Goal: Obtain resource: Obtain resource

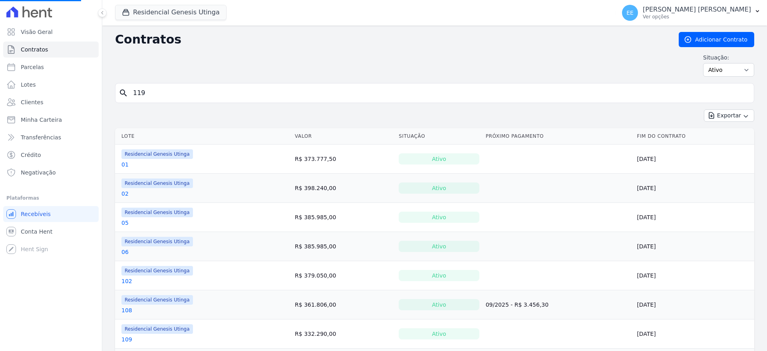
click at [208, 93] on input "119" at bounding box center [439, 93] width 623 height 16
click at [206, 93] on input "search" at bounding box center [439, 93] width 623 height 16
type input "0"
type input "102"
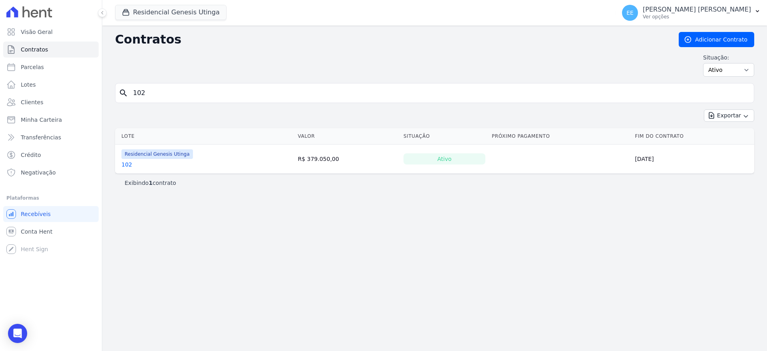
click at [126, 166] on link "102" at bounding box center [127, 165] width 11 height 8
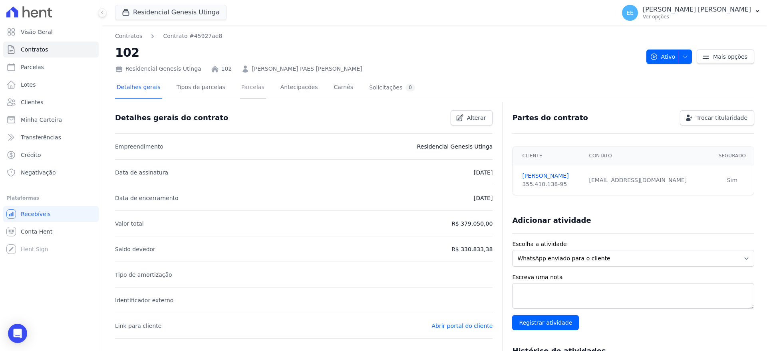
click at [240, 88] on link "Parcelas" at bounding box center [253, 88] width 26 height 21
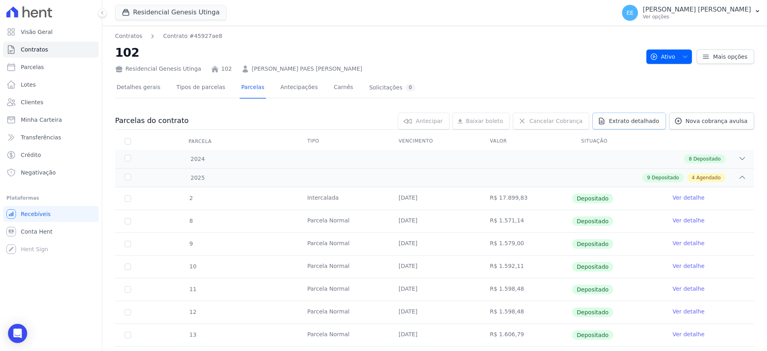
click at [640, 118] on span "Extrato detalhado" at bounding box center [634, 121] width 50 height 8
click at [739, 122] on span "Exportar PDF" at bounding box center [742, 122] width 42 height 8
click at [31, 49] on span "Contratos" at bounding box center [34, 50] width 27 height 8
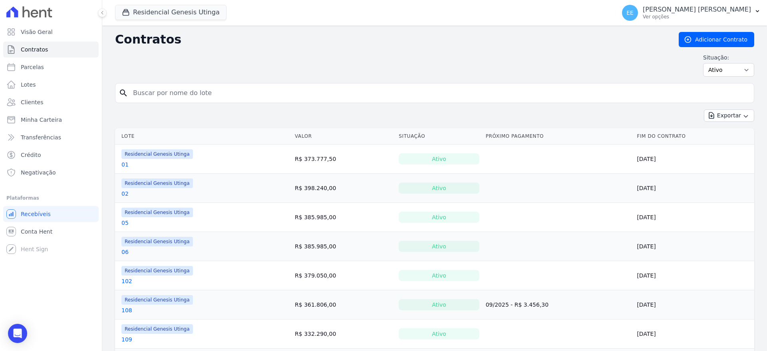
click at [154, 94] on input "search" at bounding box center [439, 93] width 623 height 16
type input "118"
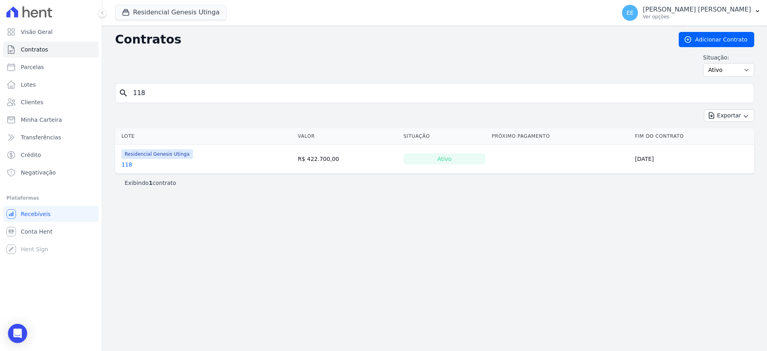
click at [126, 164] on link "118" at bounding box center [127, 165] width 11 height 8
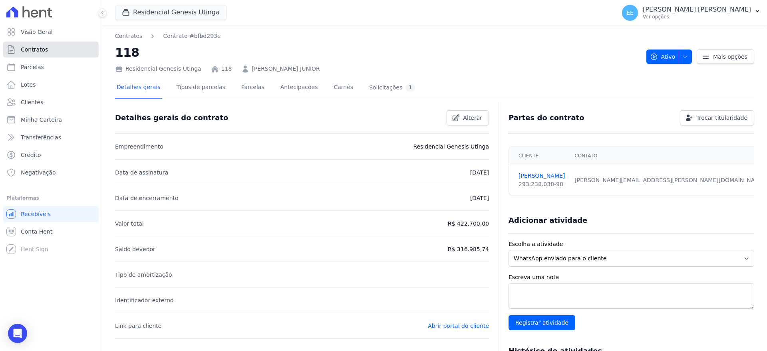
click at [38, 50] on span "Contratos" at bounding box center [34, 50] width 27 height 8
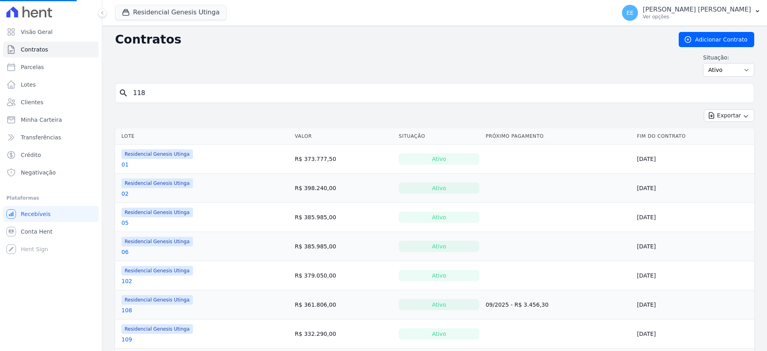
click at [180, 93] on input "118" at bounding box center [439, 93] width 623 height 16
click at [180, 93] on input "search" at bounding box center [439, 93] width 623 height 16
type input "119"
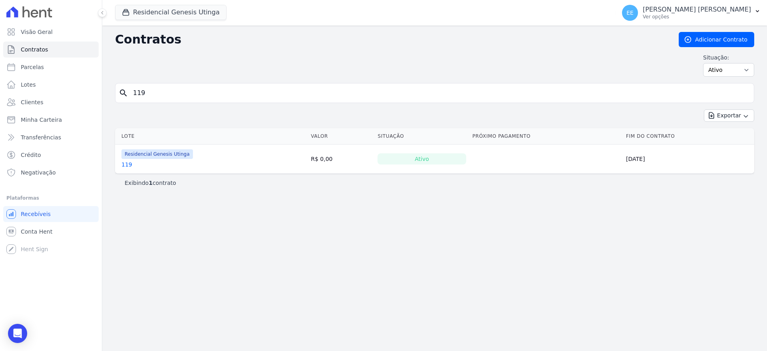
click at [125, 167] on link "119" at bounding box center [127, 165] width 11 height 8
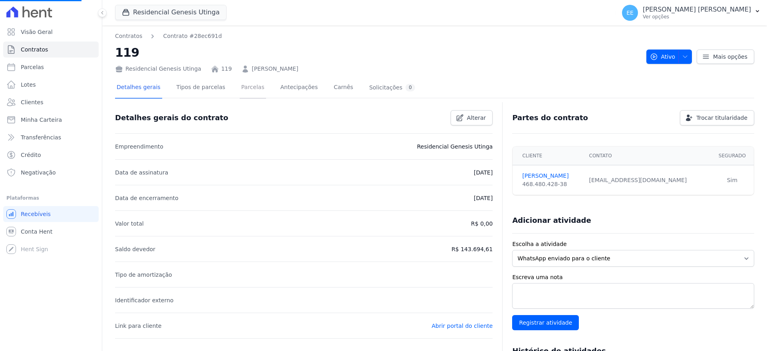
click at [243, 88] on link "Parcelas" at bounding box center [253, 88] width 26 height 21
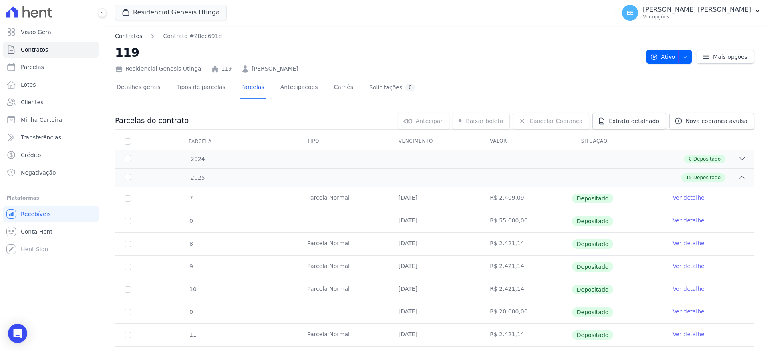
click at [129, 32] on link "Contratos" at bounding box center [128, 36] width 27 height 8
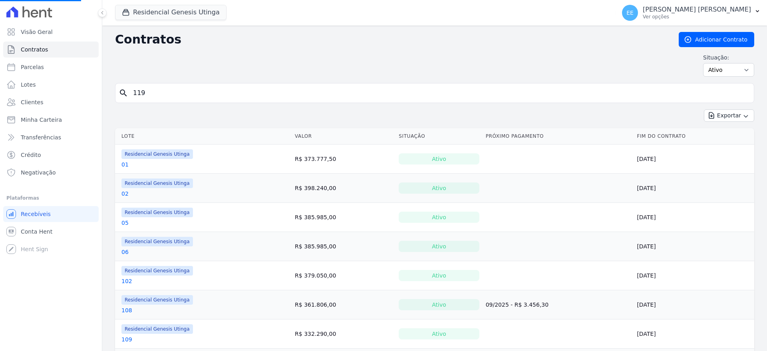
click at [157, 89] on input "119" at bounding box center [439, 93] width 623 height 16
click at [157, 89] on input "search" at bounding box center [439, 93] width 623 height 16
type input "109"
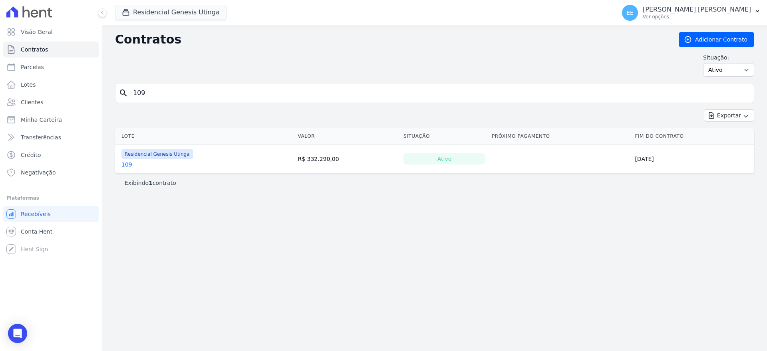
click at [124, 163] on link "109" at bounding box center [127, 165] width 11 height 8
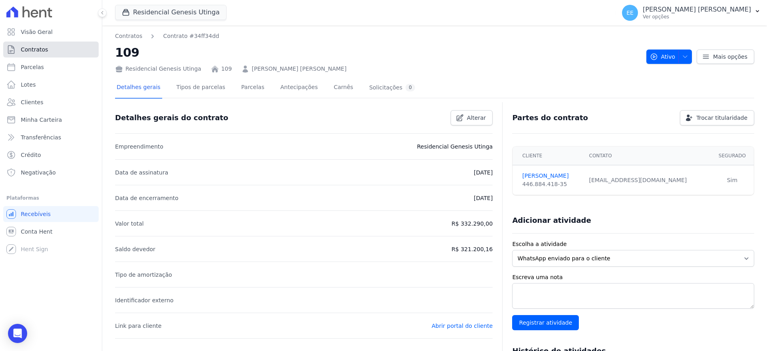
click at [50, 45] on link "Contratos" at bounding box center [51, 50] width 96 height 16
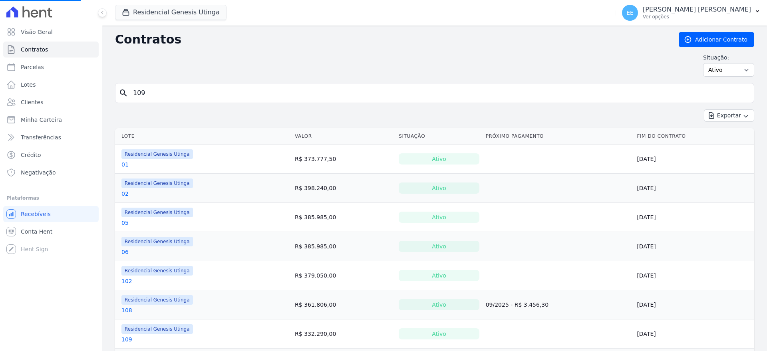
click at [173, 98] on input "109" at bounding box center [439, 93] width 623 height 16
click at [56, 103] on link "Clientes" at bounding box center [51, 102] width 96 height 16
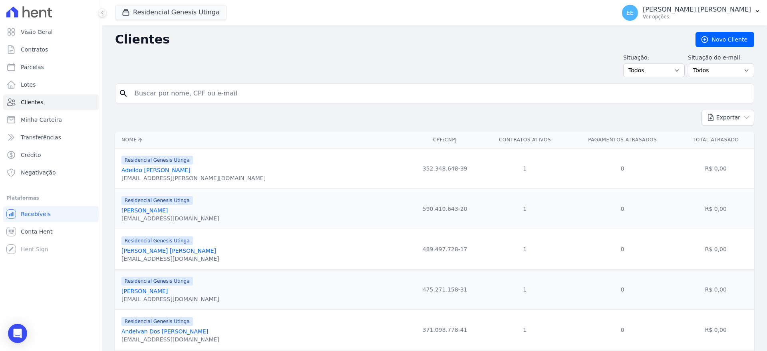
click at [159, 96] on input "search" at bounding box center [440, 94] width 621 height 16
type input "GUSTVAO"
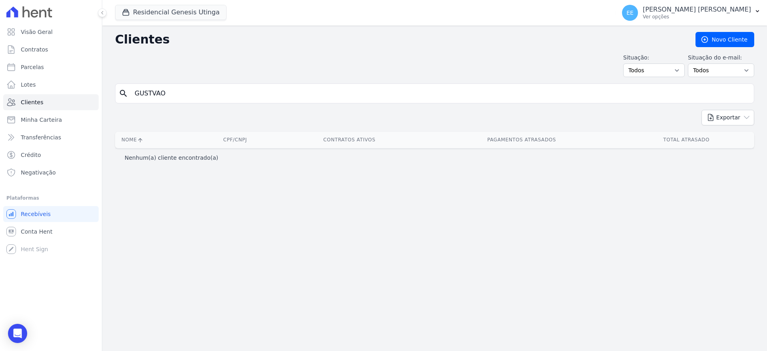
click at [197, 96] on input "GUSTVAO" at bounding box center [440, 94] width 621 height 16
type input "[PERSON_NAME]"
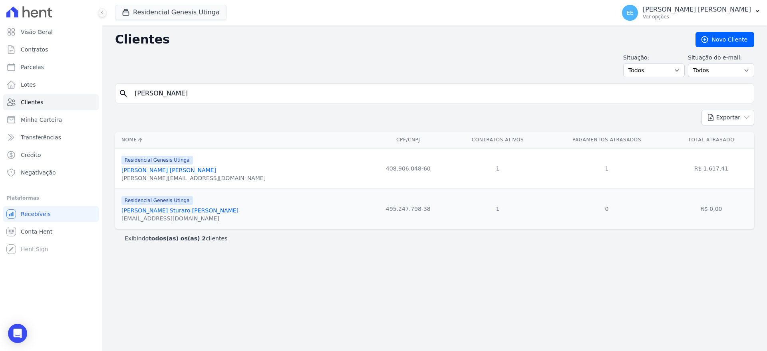
click at [145, 170] on link "[PERSON_NAME] [PERSON_NAME]" at bounding box center [169, 170] width 95 height 6
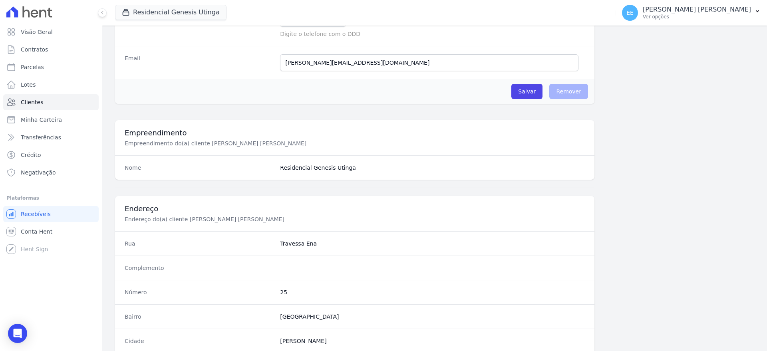
scroll to position [397, 0]
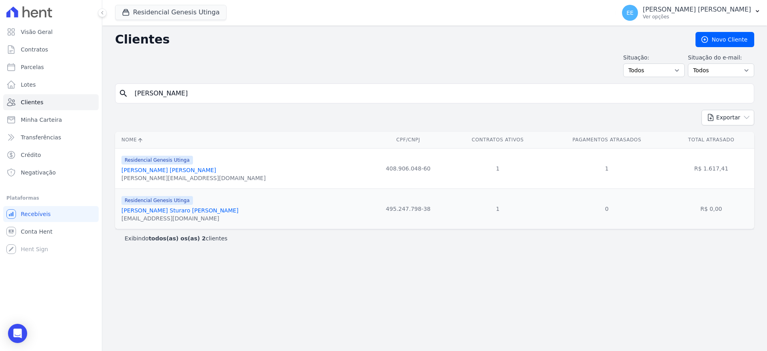
click at [146, 211] on link "[PERSON_NAME] Sturaro [PERSON_NAME]" at bounding box center [180, 210] width 117 height 6
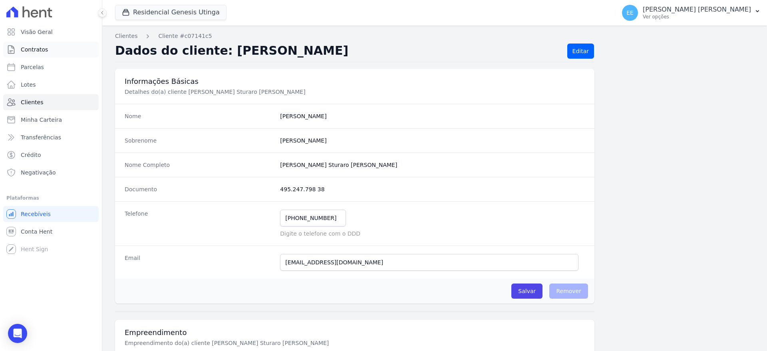
click at [45, 48] on span "Contratos" at bounding box center [34, 50] width 27 height 8
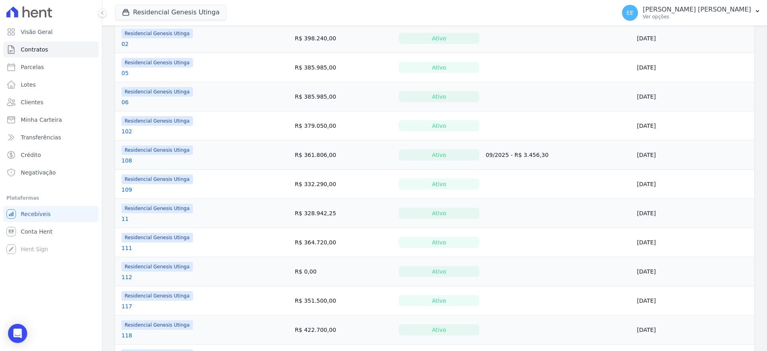
scroll to position [300, 0]
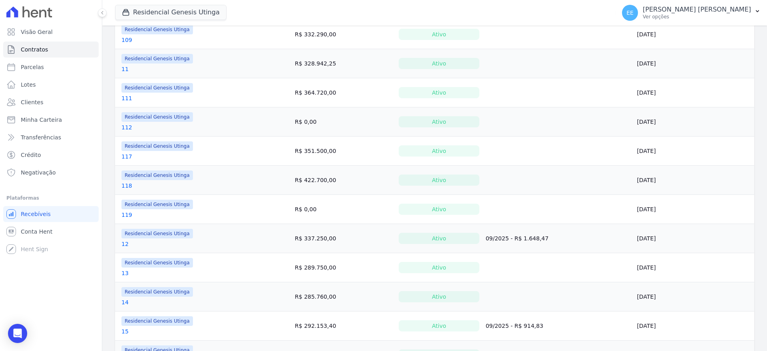
click at [128, 215] on link "119" at bounding box center [127, 215] width 11 height 8
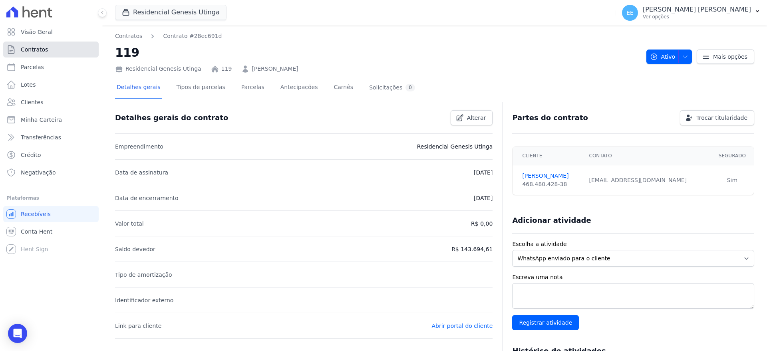
click at [48, 51] on link "Contratos" at bounding box center [51, 50] width 96 height 16
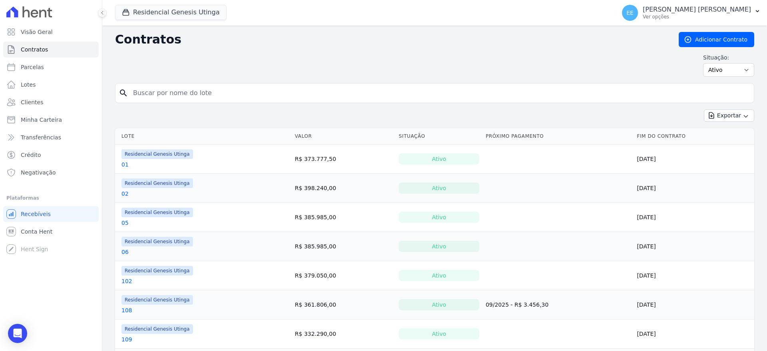
click at [165, 92] on input "search" at bounding box center [439, 93] width 623 height 16
type input "109"
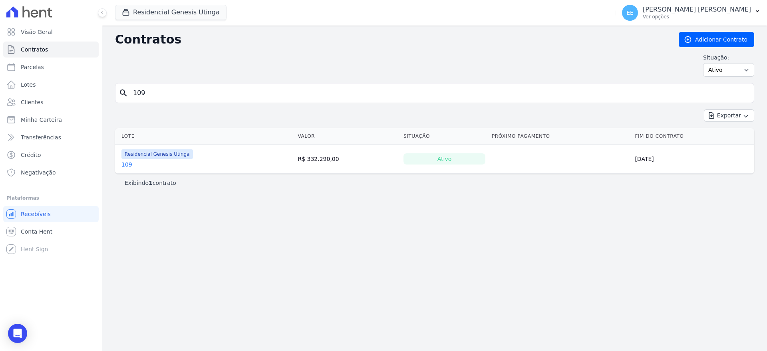
click at [126, 162] on link "109" at bounding box center [127, 165] width 11 height 8
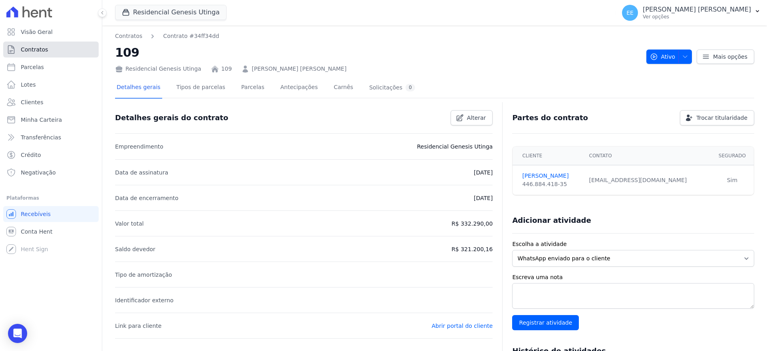
click at [54, 50] on link "Contratos" at bounding box center [51, 50] width 96 height 16
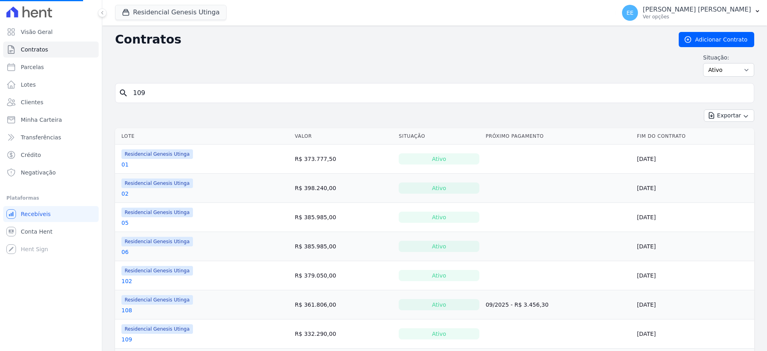
click at [153, 98] on input "109" at bounding box center [439, 93] width 623 height 16
click at [153, 98] on input "search" at bounding box center [439, 93] width 623 height 16
type input "19"
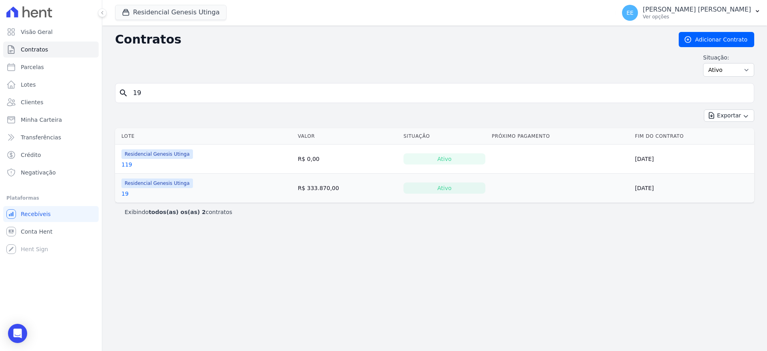
click at [124, 194] on link "19" at bounding box center [125, 194] width 7 height 8
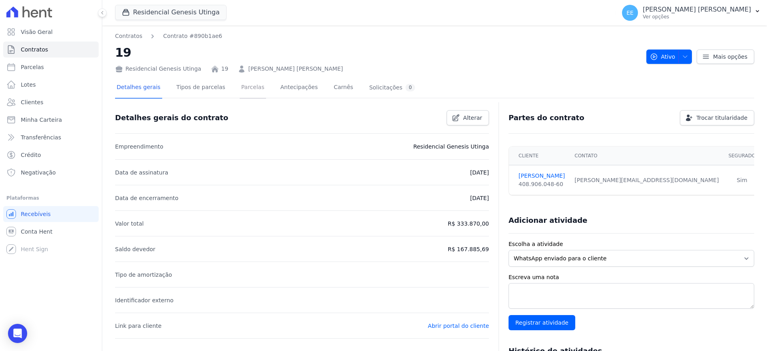
click at [246, 86] on link "Parcelas" at bounding box center [253, 88] width 26 height 21
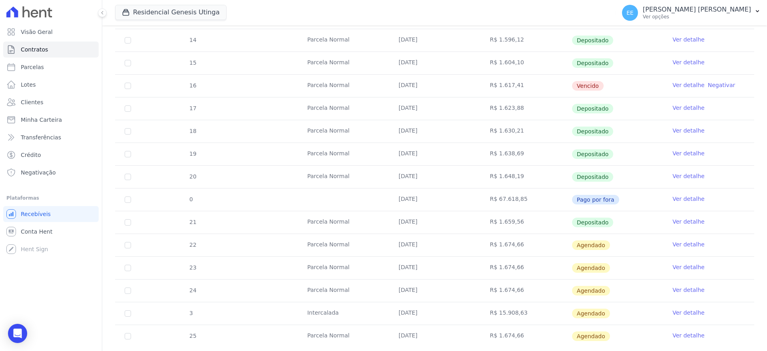
scroll to position [220, 0]
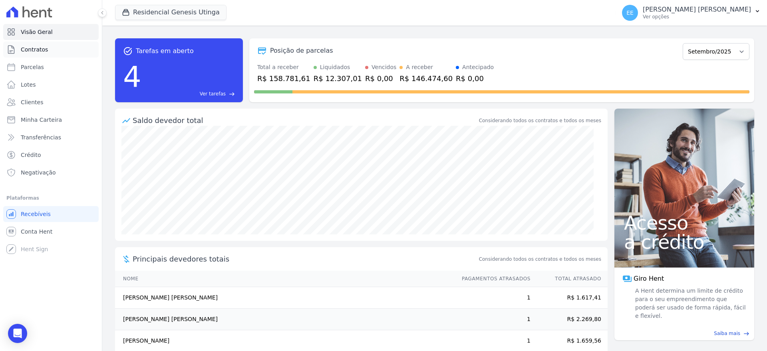
click at [36, 52] on span "Contratos" at bounding box center [34, 50] width 27 height 8
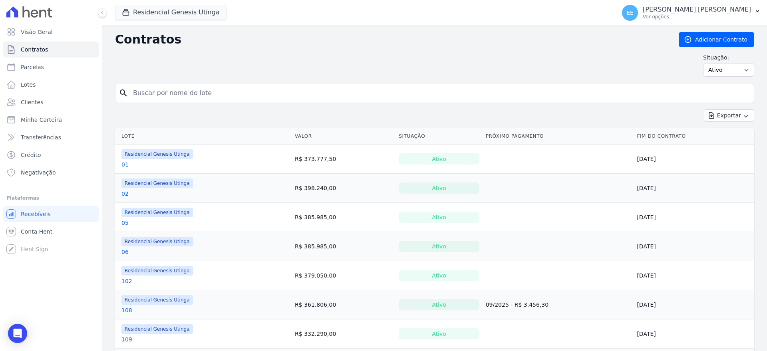
click at [169, 94] on input "search" at bounding box center [439, 93] width 623 height 16
type input "19"
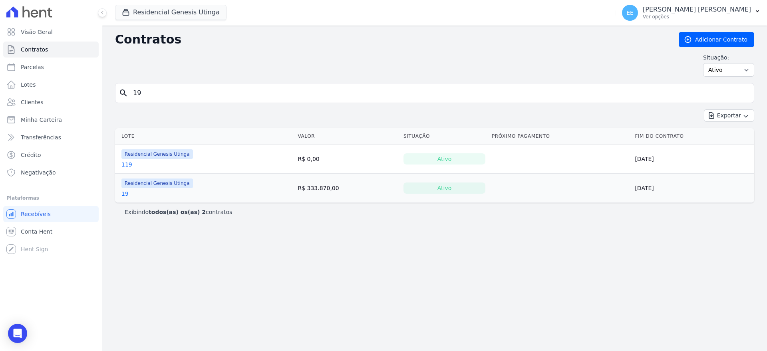
click at [124, 194] on link "19" at bounding box center [125, 194] width 7 height 8
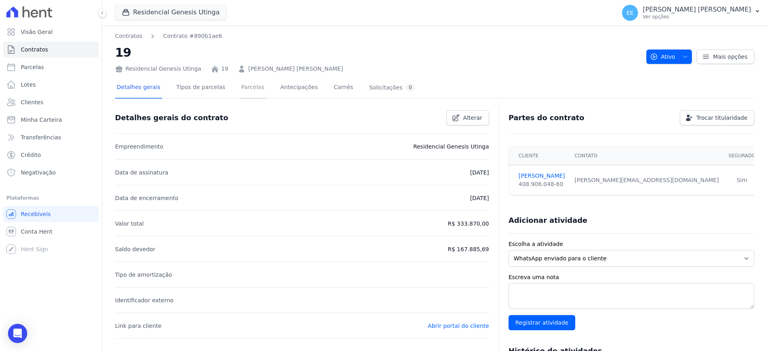
click at [242, 88] on link "Parcelas" at bounding box center [253, 88] width 26 height 21
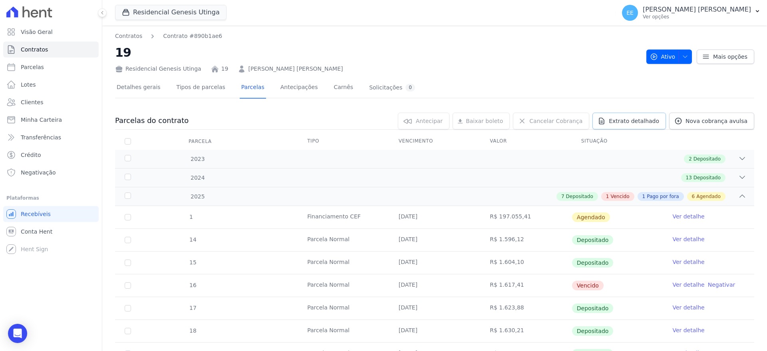
click at [644, 121] on span "Extrato detalhado" at bounding box center [634, 121] width 50 height 8
click at [725, 124] on span "Exportar PDF" at bounding box center [742, 122] width 42 height 8
